Goal: Find specific page/section: Find specific page/section

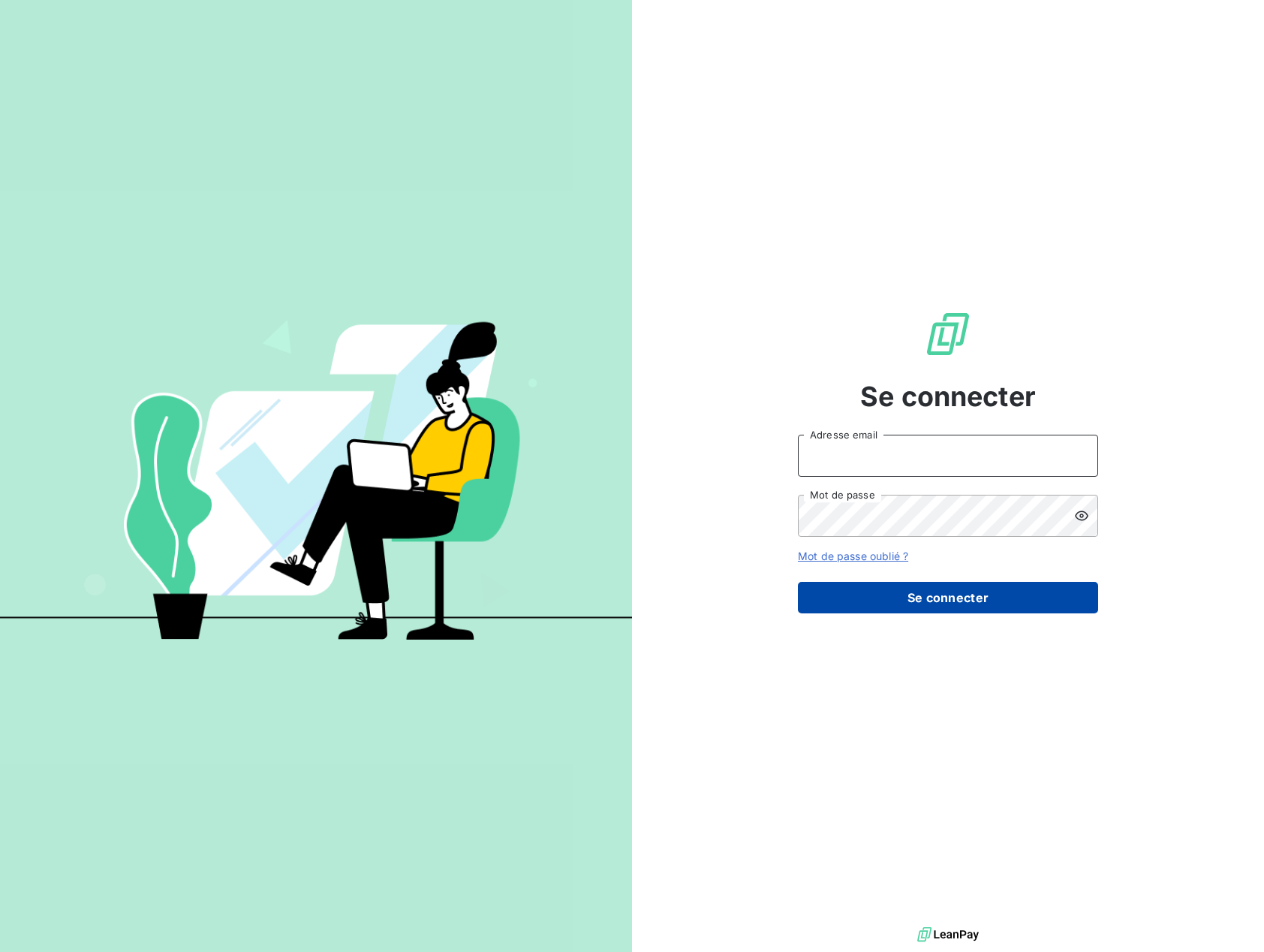
type input "[PERSON_NAME][EMAIL_ADDRESS][DOMAIN_NAME]"
click at [899, 600] on button "Se connecter" at bounding box center [948, 597] width 301 height 31
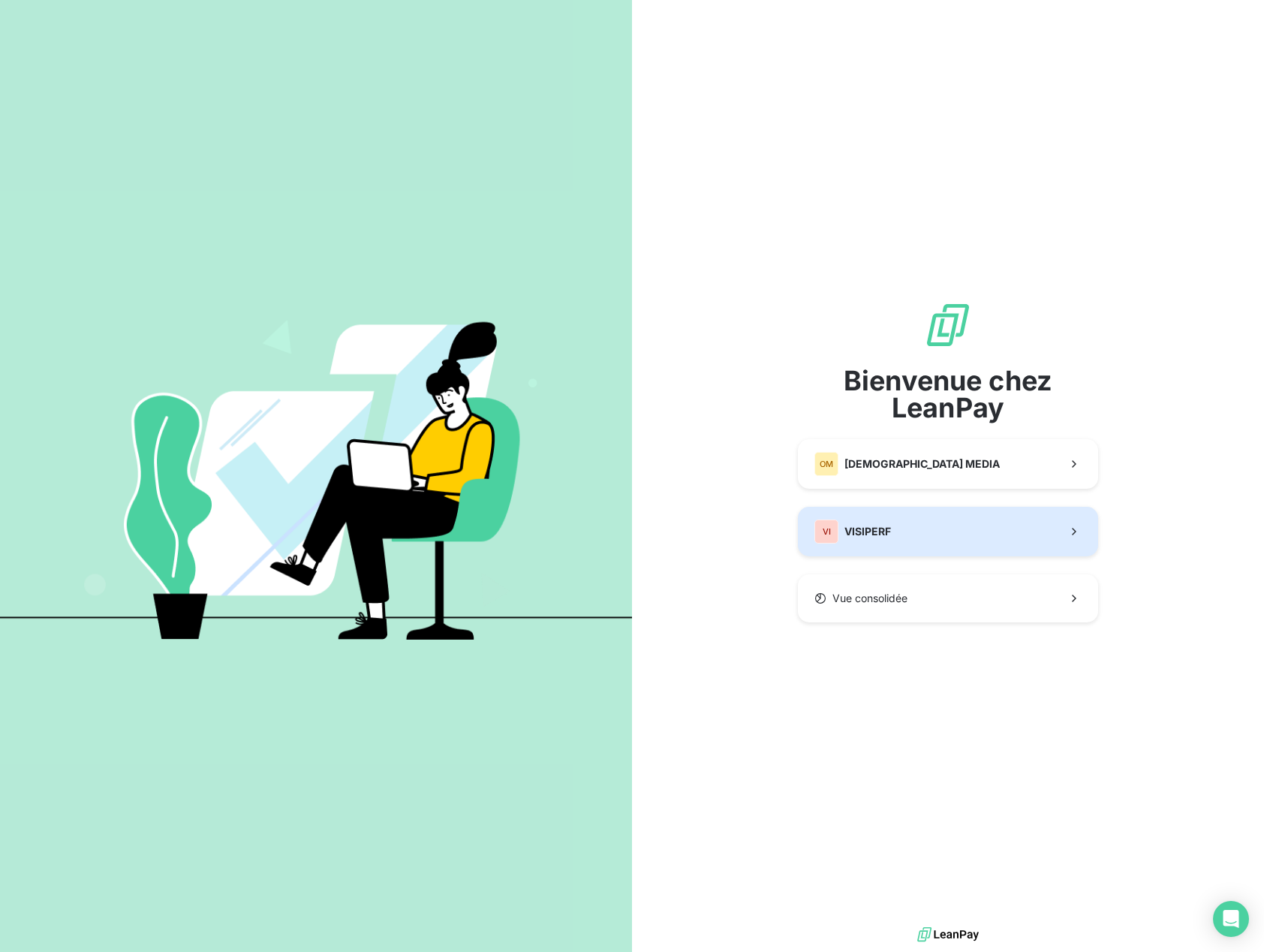
click at [953, 522] on button "VI VISIPERF" at bounding box center [948, 531] width 301 height 49
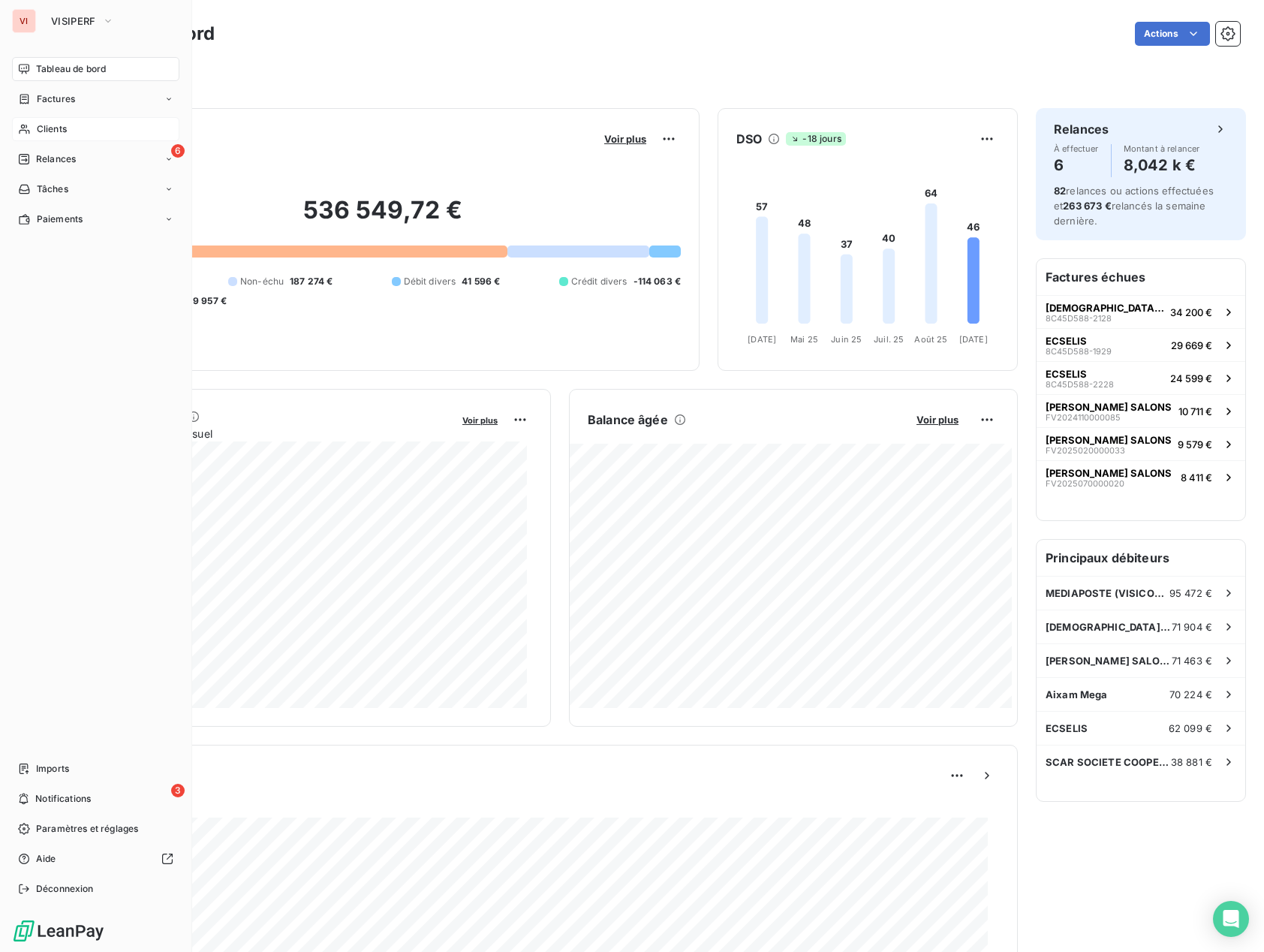
click at [49, 132] on span "Clients" at bounding box center [52, 129] width 30 height 13
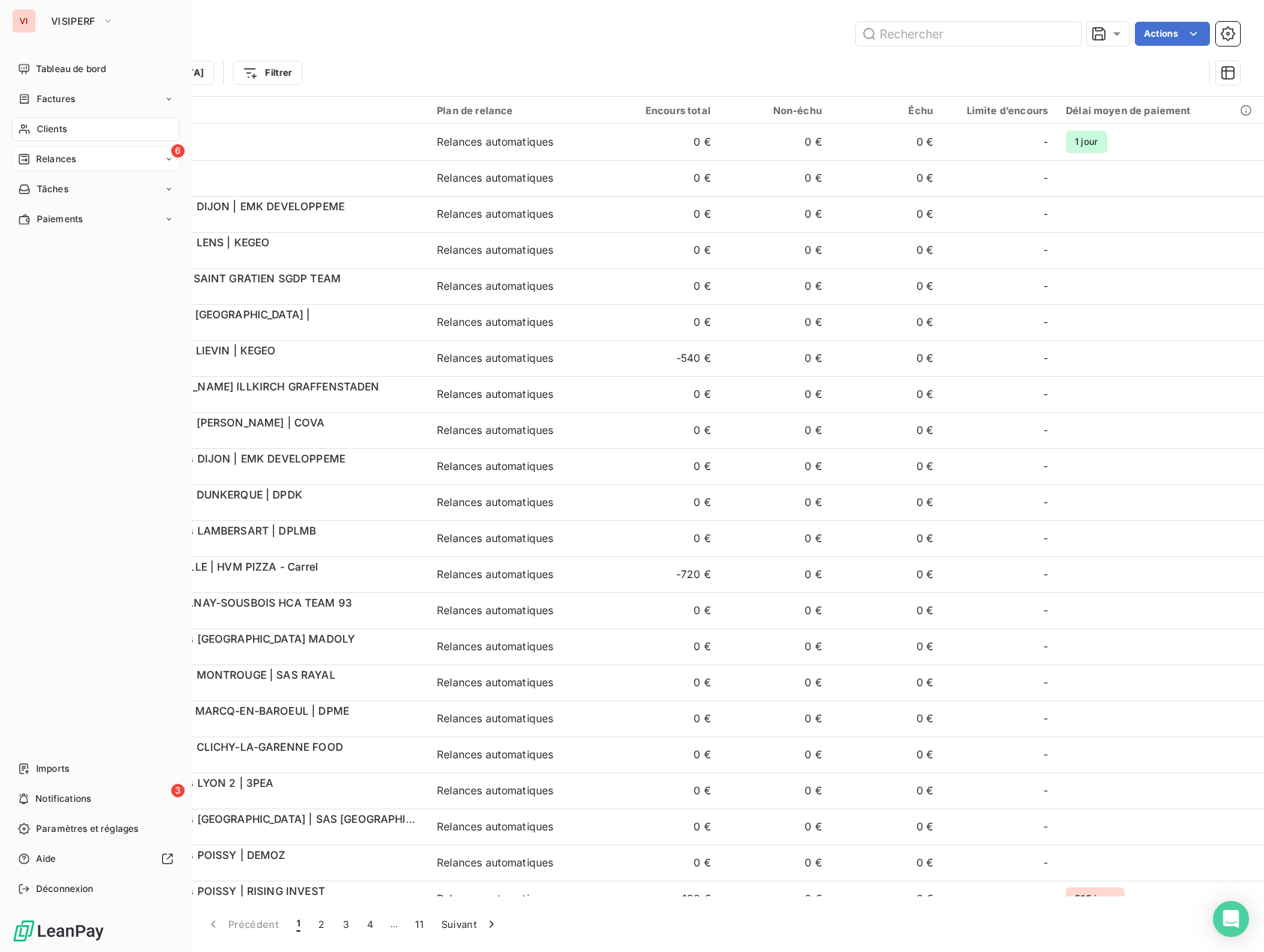
click at [166, 155] on icon at bounding box center [169, 159] width 9 height 9
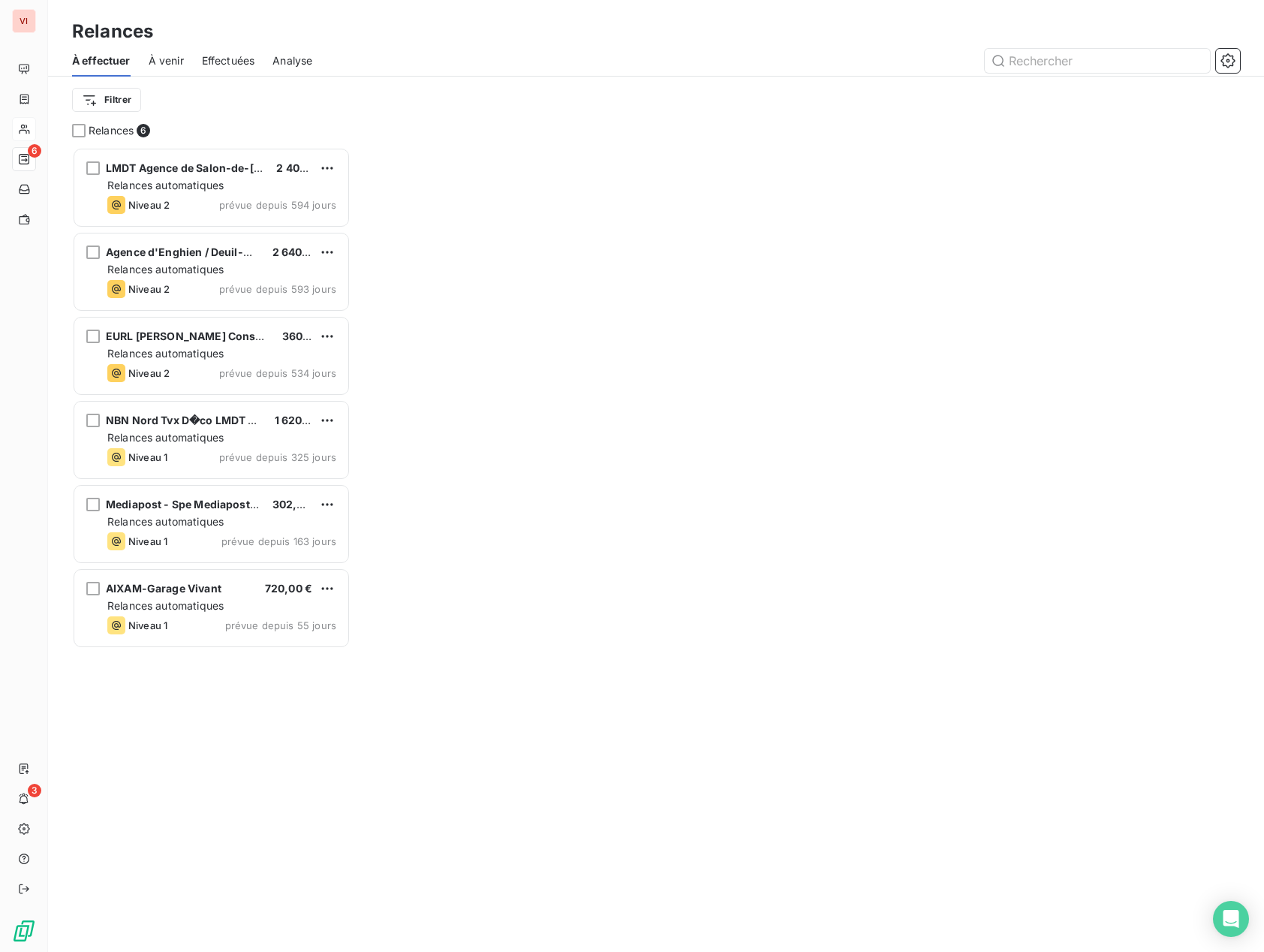
scroll to position [793, 267]
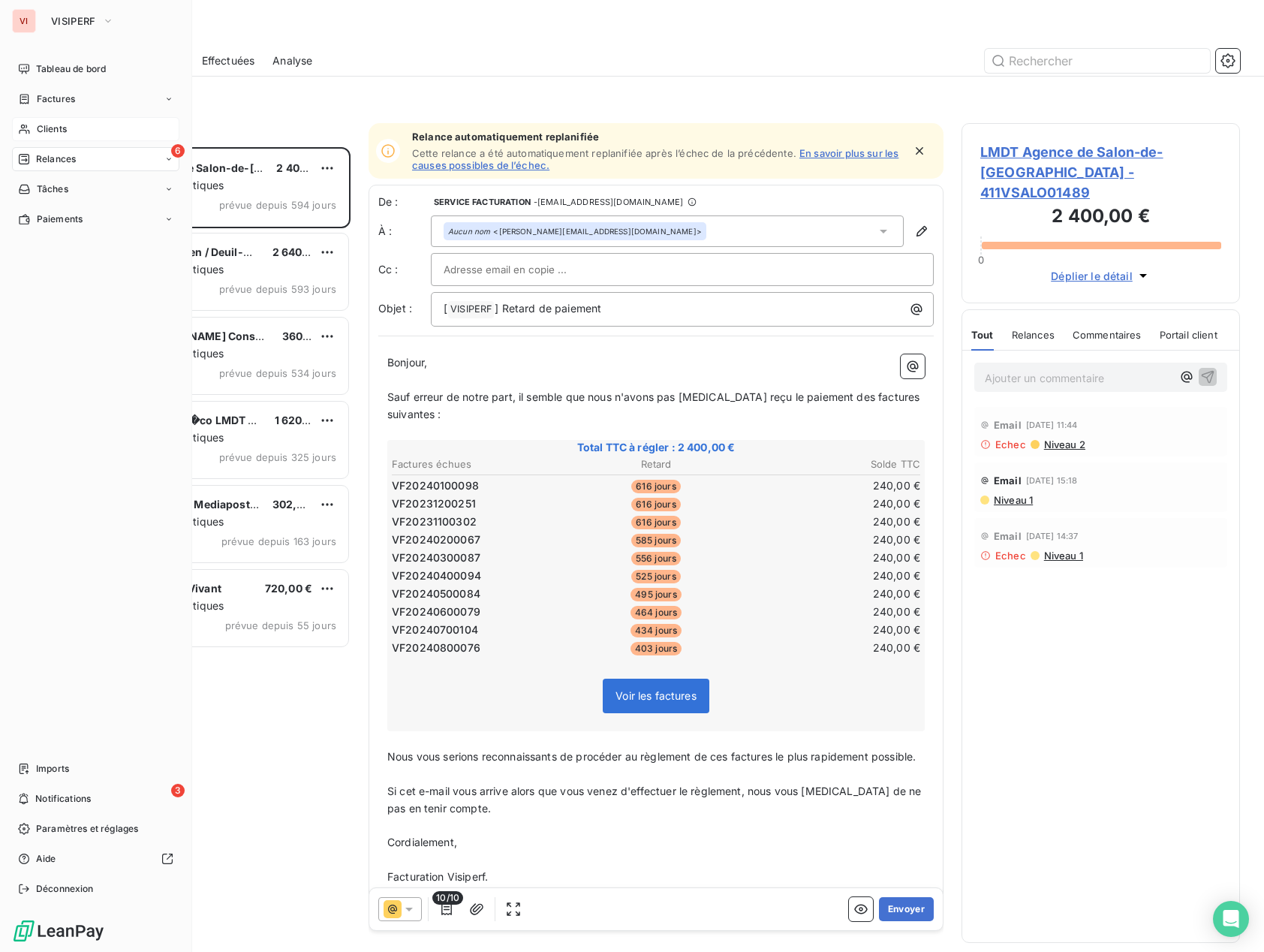
click at [37, 128] on span "Clients" at bounding box center [52, 129] width 30 height 13
